Goal: Information Seeking & Learning: Learn about a topic

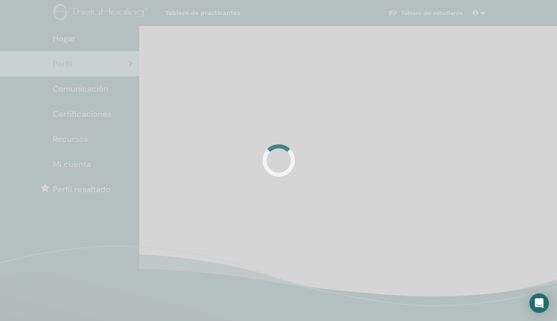
scroll to position [11, 0]
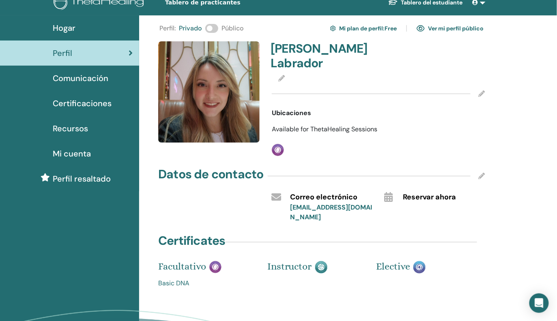
click at [353, 125] on span "Available for ThetaHealing Sessions" at bounding box center [325, 129] width 106 height 9
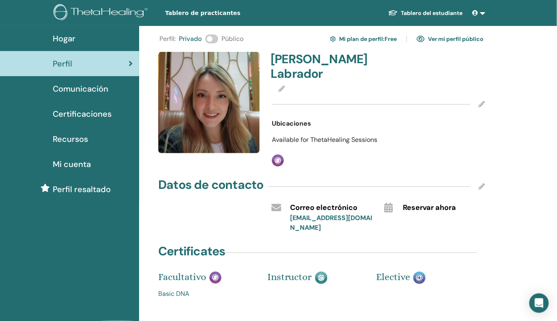
click at [209, 41] on span at bounding box center [211, 38] width 13 height 9
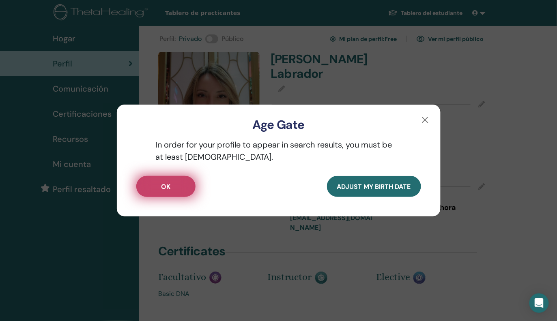
click at [160, 193] on button "OK" at bounding box center [165, 186] width 59 height 21
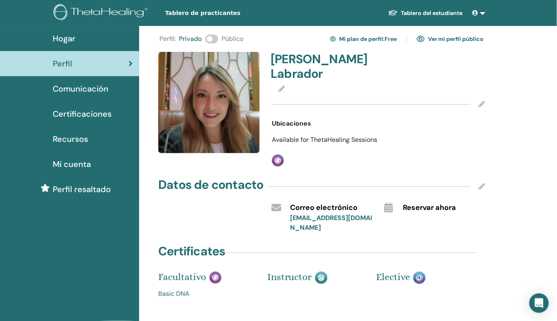
click at [212, 40] on span at bounding box center [211, 38] width 13 height 9
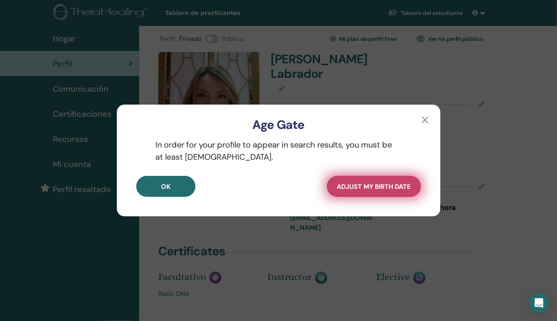
click at [354, 185] on span "Adjust my Birth Date" at bounding box center [374, 187] width 74 height 9
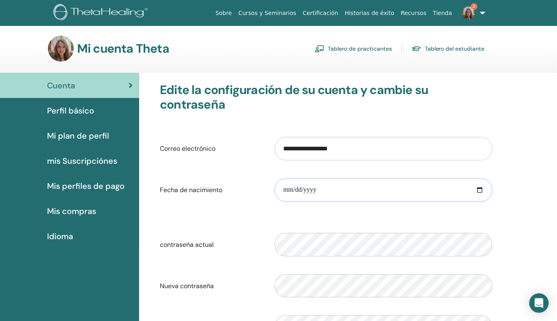
click at [341, 189] on input "date" at bounding box center [384, 191] width 218 height 24
click at [483, 193] on input "date" at bounding box center [384, 191] width 218 height 24
type input "**********"
click at [258, 275] on div "Nueva contraseña No coincide la contraseña de verificación" at bounding box center [326, 286] width 345 height 35
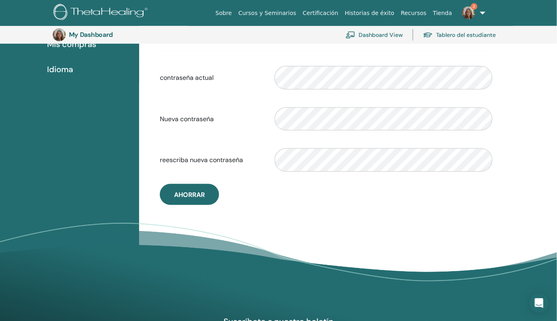
scroll to position [187, 0]
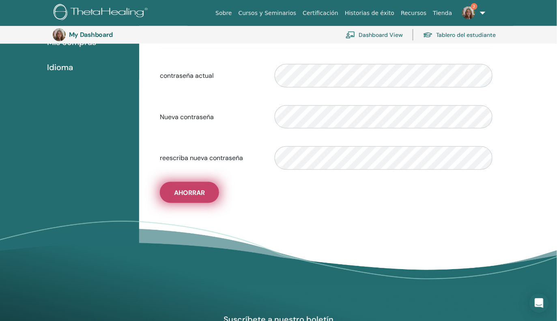
click at [204, 198] on button "Ahorrar" at bounding box center [189, 192] width 59 height 21
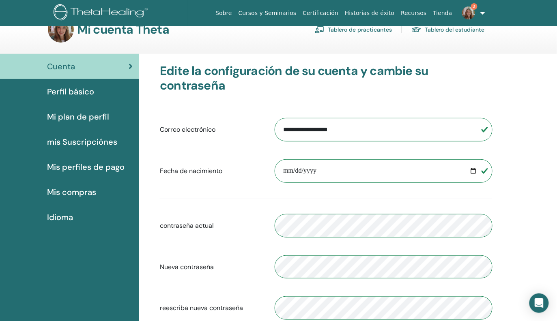
scroll to position [0, 0]
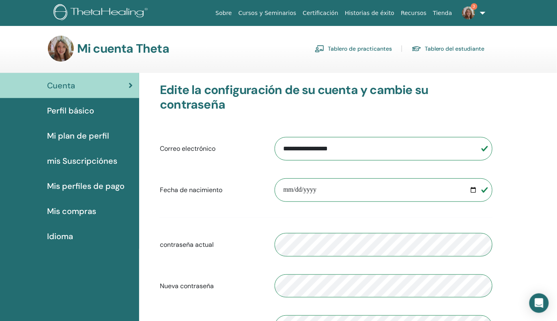
click at [75, 85] on div "Cuenta" at bounding box center [69, 86] width 126 height 12
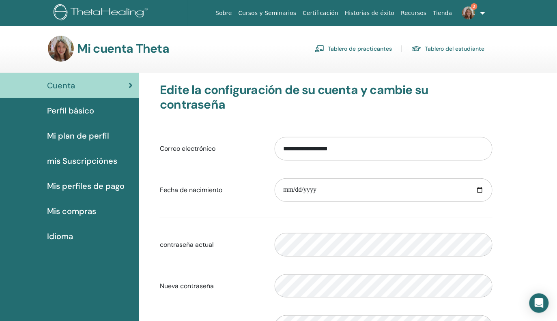
click at [79, 111] on span "Perfil básico" at bounding box center [70, 111] width 47 height 12
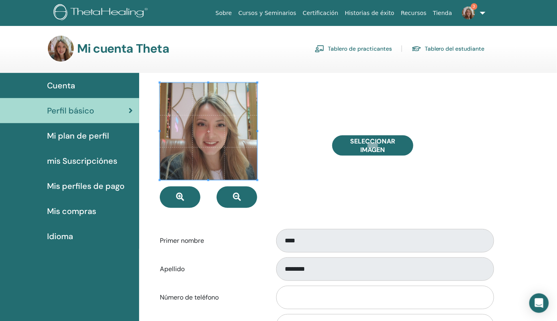
click at [79, 93] on link "Cuenta" at bounding box center [69, 85] width 139 height 25
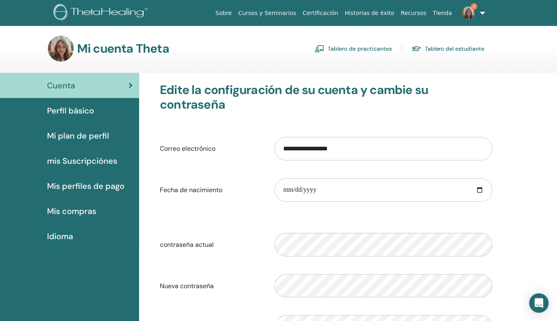
click at [341, 45] on link "Tablero de practicantes" at bounding box center [353, 48] width 77 height 13
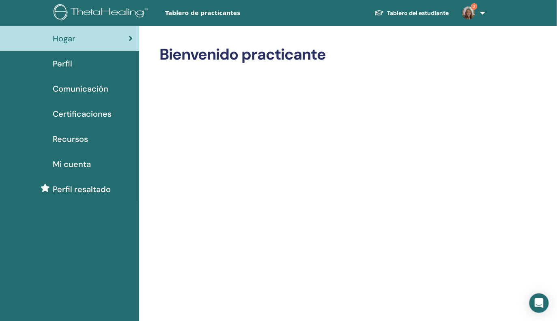
click at [82, 140] on span "Recursos" at bounding box center [70, 139] width 35 height 12
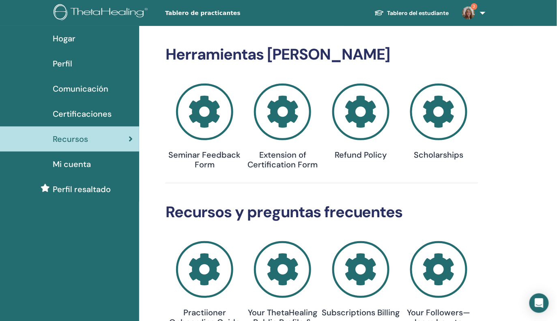
click at [432, 132] on icon at bounding box center [438, 112] width 57 height 57
click at [117, 117] on div "Certificaciones" at bounding box center [69, 114] width 126 height 12
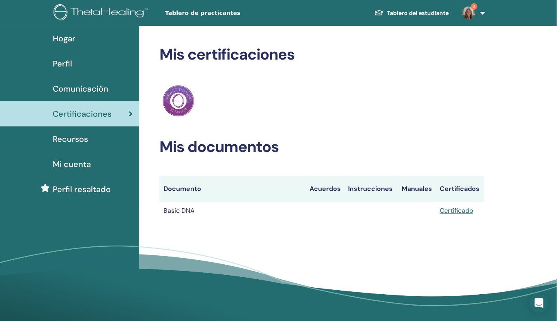
click at [111, 138] on div "Recursos" at bounding box center [69, 139] width 126 height 12
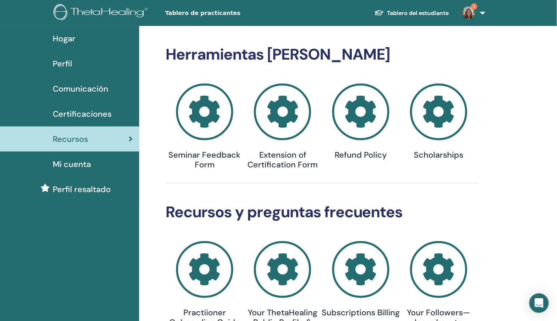
click at [86, 66] on div "Perfil" at bounding box center [69, 64] width 126 height 12
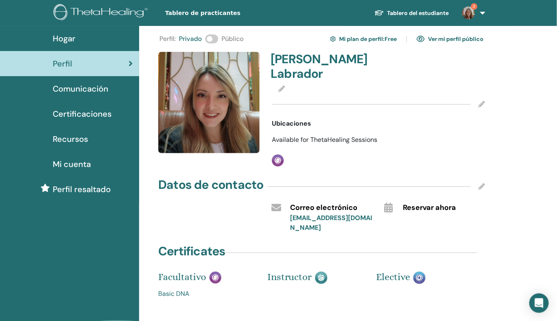
click at [211, 41] on span at bounding box center [211, 38] width 13 height 9
click at [147, 148] on div "Perfil : Privado Público Mi plan de perfil : Free Ver mi perfil público Lina La…" at bounding box center [348, 214] width 418 height 376
click at [74, 192] on span "Perfil resaltado" at bounding box center [82, 189] width 58 height 12
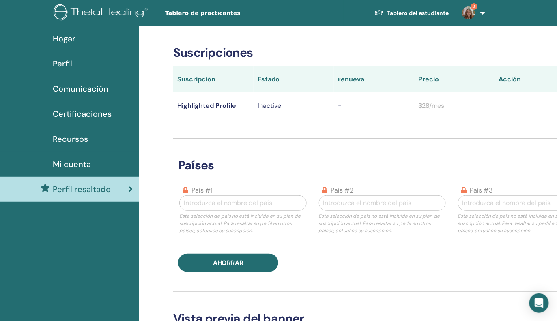
click at [476, 13] on span "3" at bounding box center [468, 12] width 19 height 6
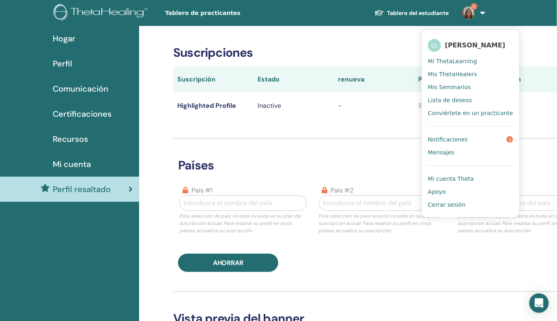
click at [468, 138] on link "Notificaciones 3" at bounding box center [470, 139] width 85 height 13
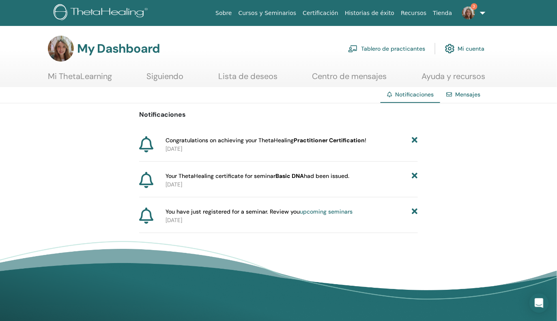
click at [310, 211] on link "upcoming seminars" at bounding box center [326, 211] width 53 height 7
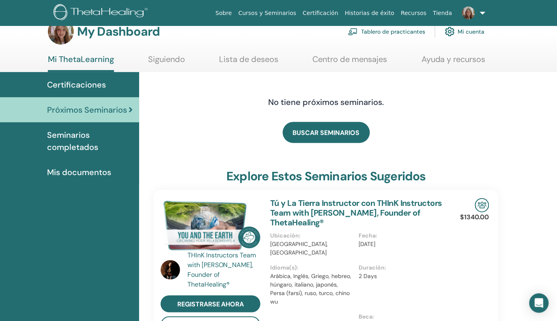
scroll to position [17, 0]
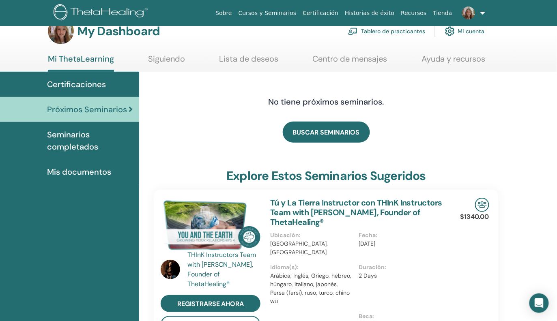
click at [101, 173] on span "Mis documentos" at bounding box center [79, 172] width 64 height 12
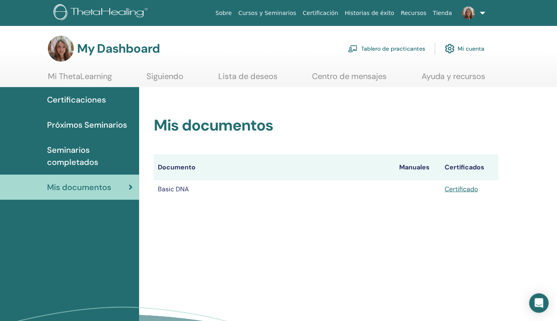
click at [60, 157] on span "Seminarios completados" at bounding box center [90, 156] width 86 height 24
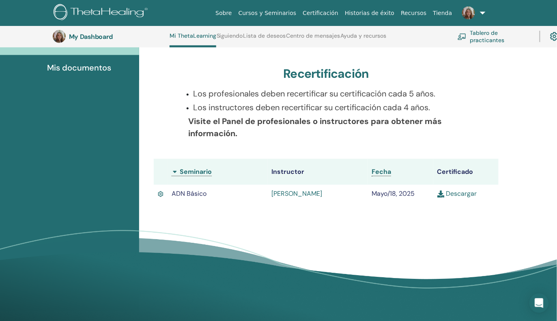
scroll to position [144, 0]
click at [161, 193] on img at bounding box center [161, 194] width 6 height 8
click at [187, 193] on span "ADN Básico" at bounding box center [189, 193] width 35 height 9
click at [299, 194] on link "[PERSON_NAME]" at bounding box center [297, 193] width 51 height 9
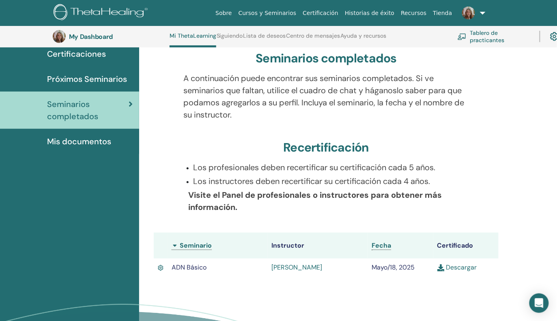
scroll to position [69, 0]
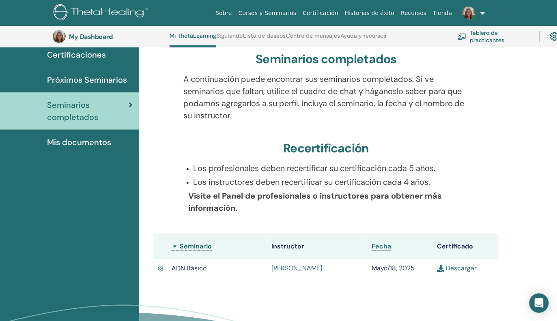
click at [97, 143] on span "Mis documentos" at bounding box center [79, 142] width 64 height 12
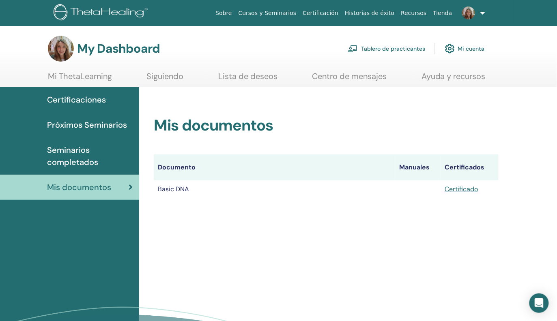
click at [89, 107] on link "Certificaciones" at bounding box center [69, 99] width 139 height 25
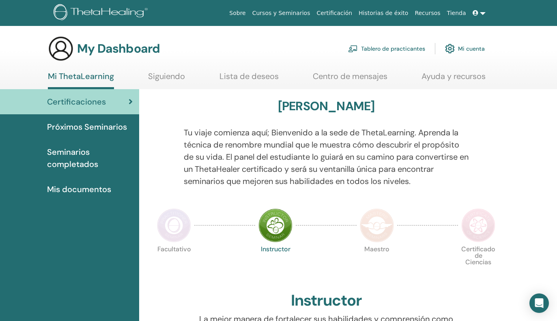
click at [89, 102] on span "Certificaciones" at bounding box center [76, 102] width 59 height 12
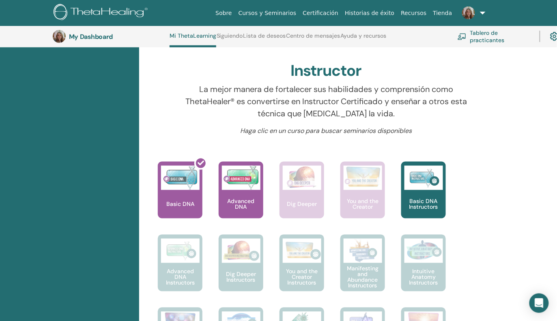
scroll to position [257, 0]
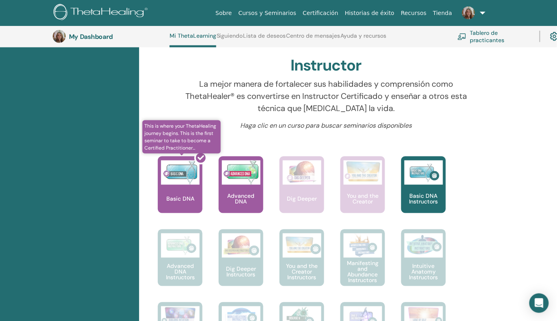
click at [189, 186] on div at bounding box center [185, 188] width 45 height 73
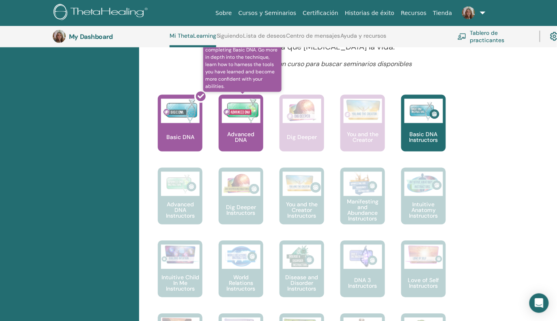
scroll to position [320, 0]
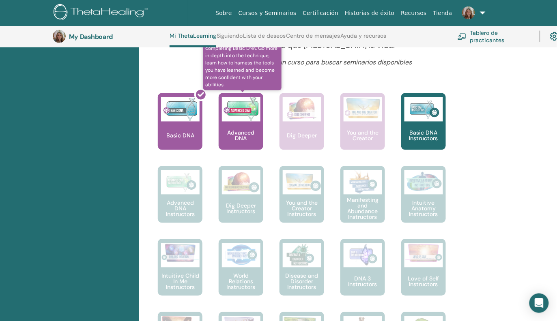
click at [239, 142] on p "Advanced DNA" at bounding box center [241, 135] width 45 height 11
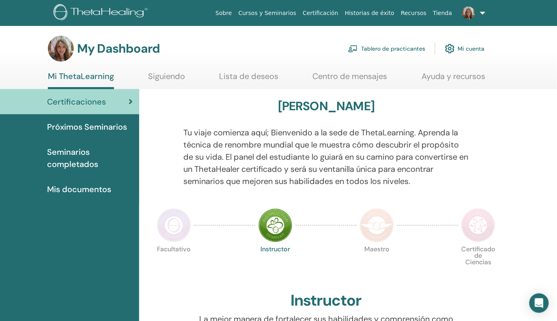
click at [481, 17] on link at bounding box center [472, 13] width 33 height 26
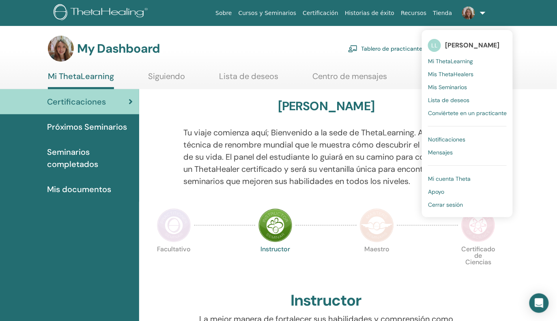
click at [98, 193] on span "Mis documentos" at bounding box center [79, 189] width 64 height 12
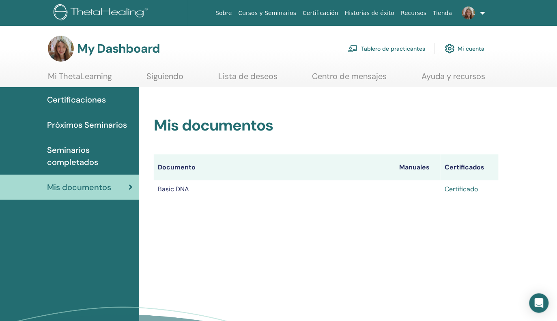
click at [471, 188] on link "Certificado" at bounding box center [461, 189] width 33 height 9
